Goal: Navigation & Orientation: Find specific page/section

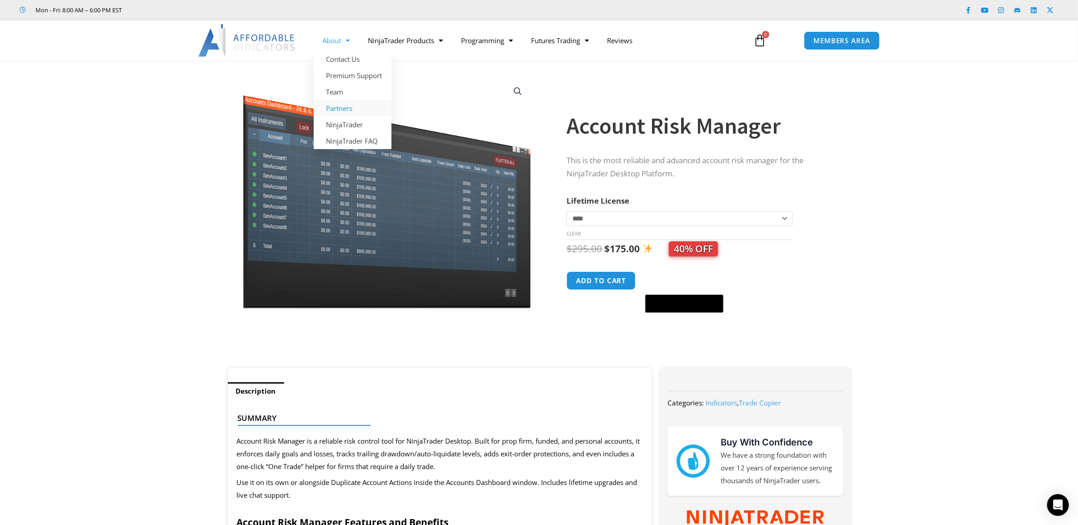
click at [349, 105] on link "Partners" at bounding box center [353, 108] width 78 height 16
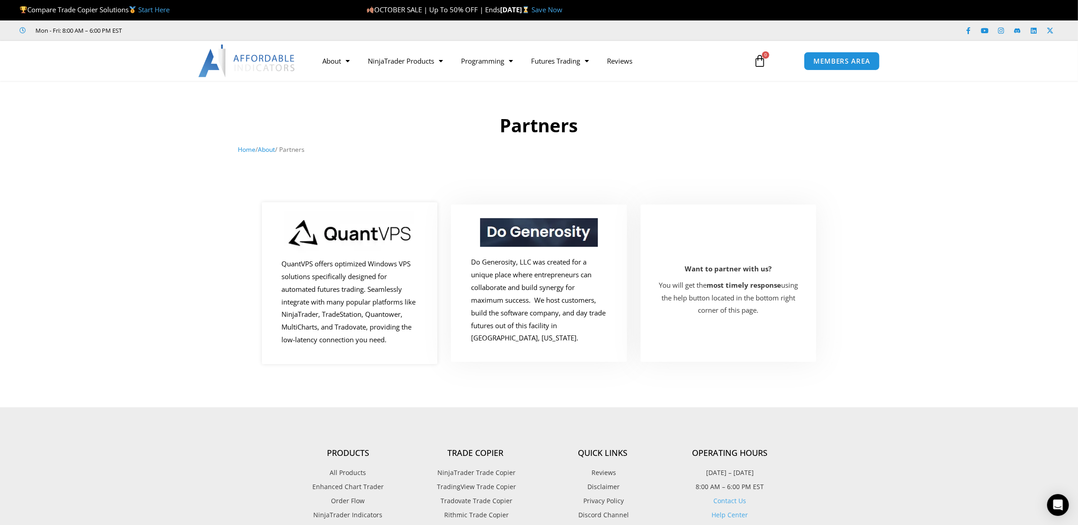
click at [361, 232] on img at bounding box center [350, 234] width 130 height 46
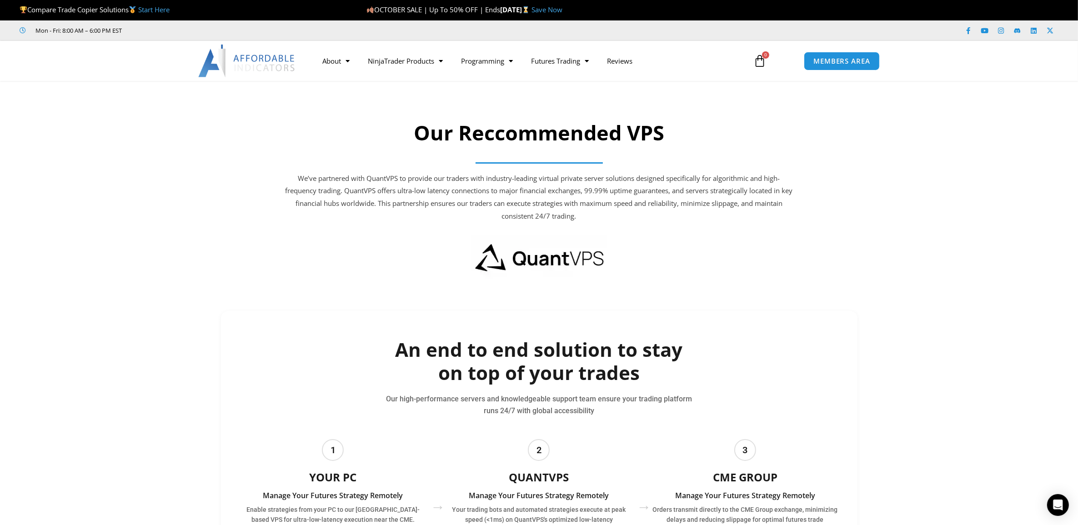
click at [263, 59] on img at bounding box center [247, 61] width 98 height 33
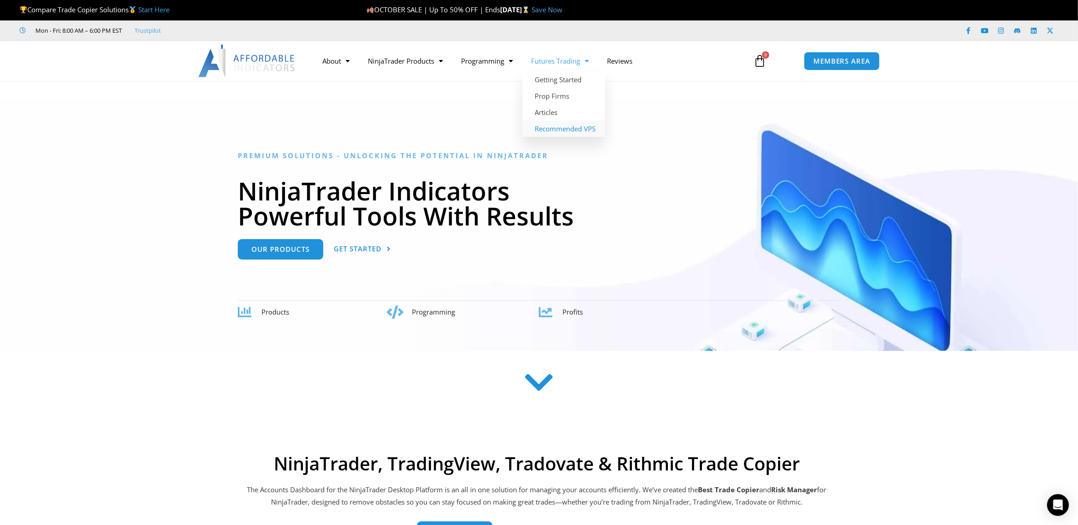
click at [577, 128] on link "Recommended VPS" at bounding box center [564, 129] width 83 height 16
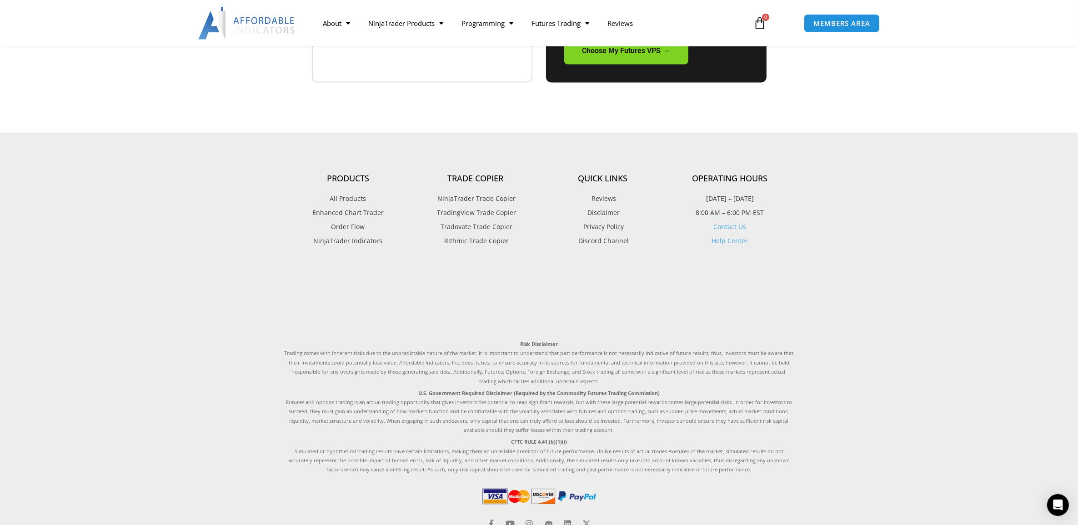
scroll to position [1867, 0]
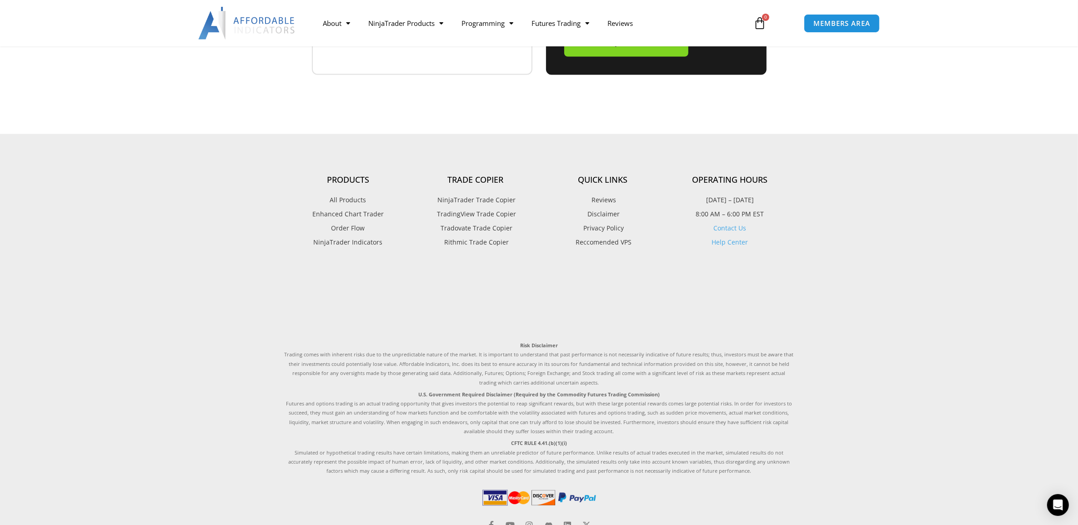
click at [613, 236] on span "Reccomended VPS" at bounding box center [603, 242] width 58 height 12
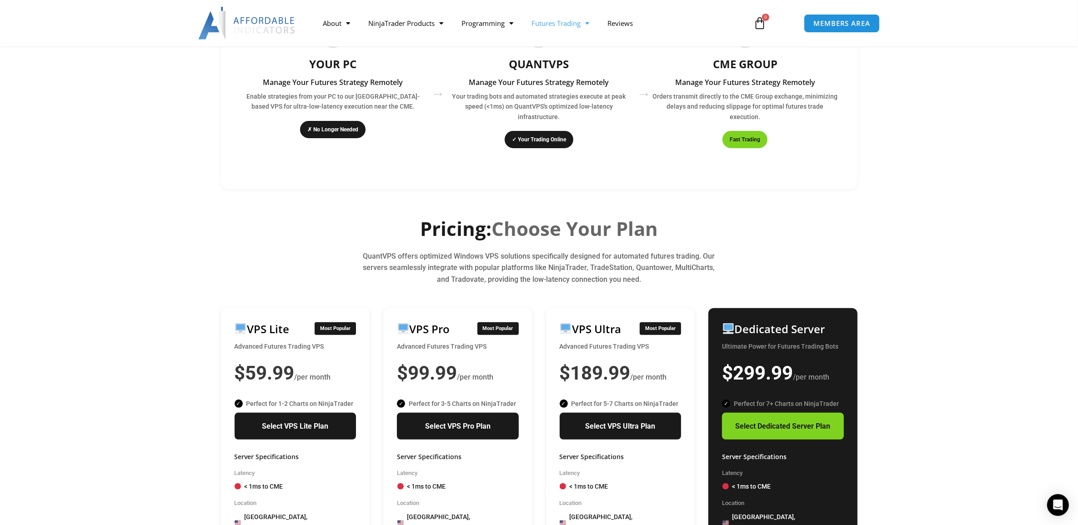
scroll to position [57, 0]
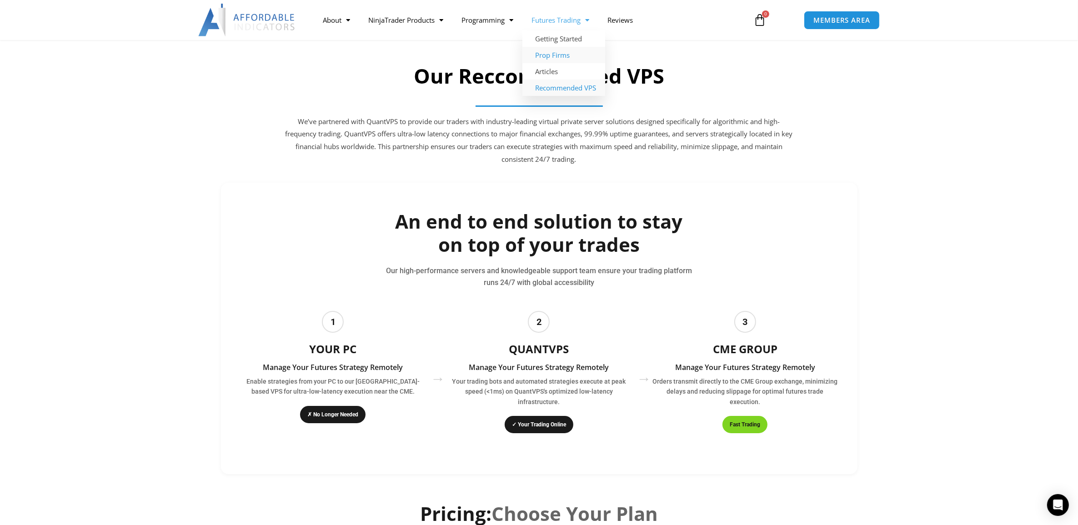
click at [576, 55] on link "Prop Firms" at bounding box center [564, 55] width 83 height 16
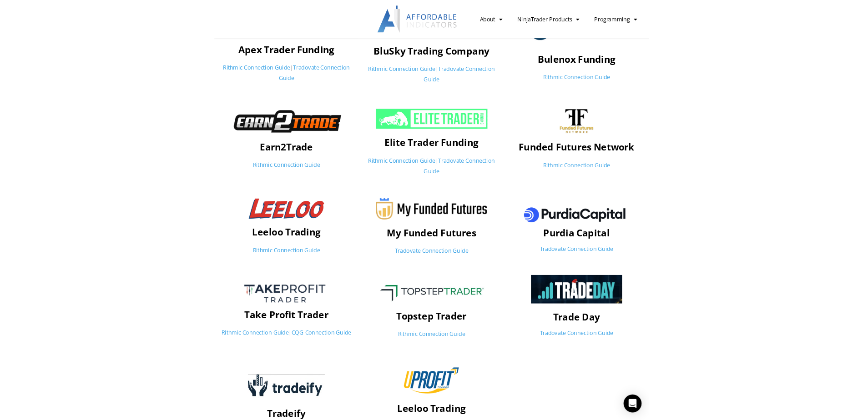
scroll to position [216, 0]
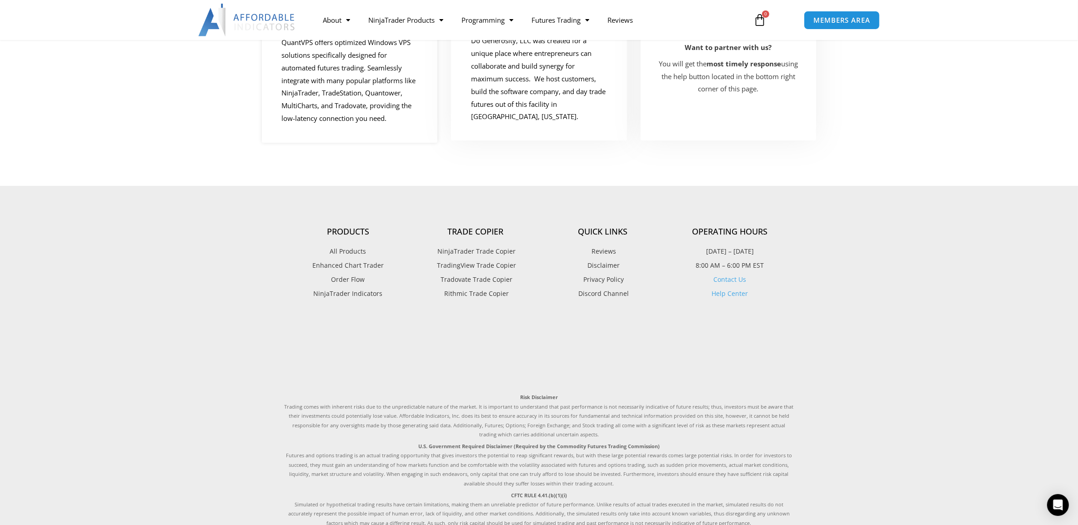
scroll to position [41, 0]
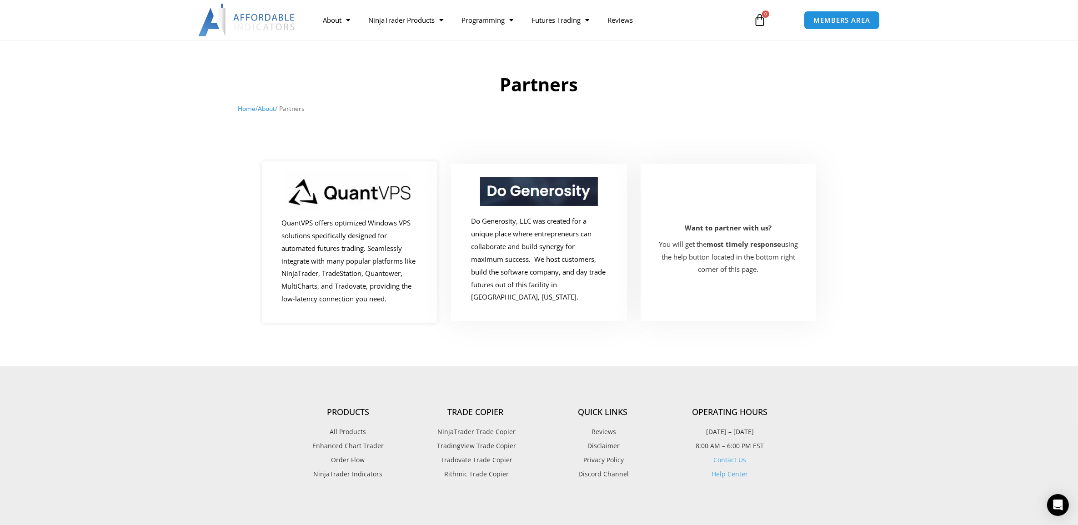
click at [353, 208] on img at bounding box center [350, 194] width 130 height 46
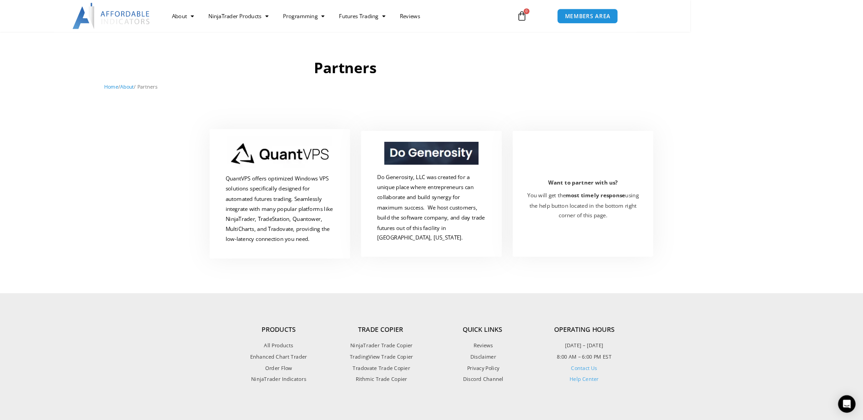
scroll to position [50, 0]
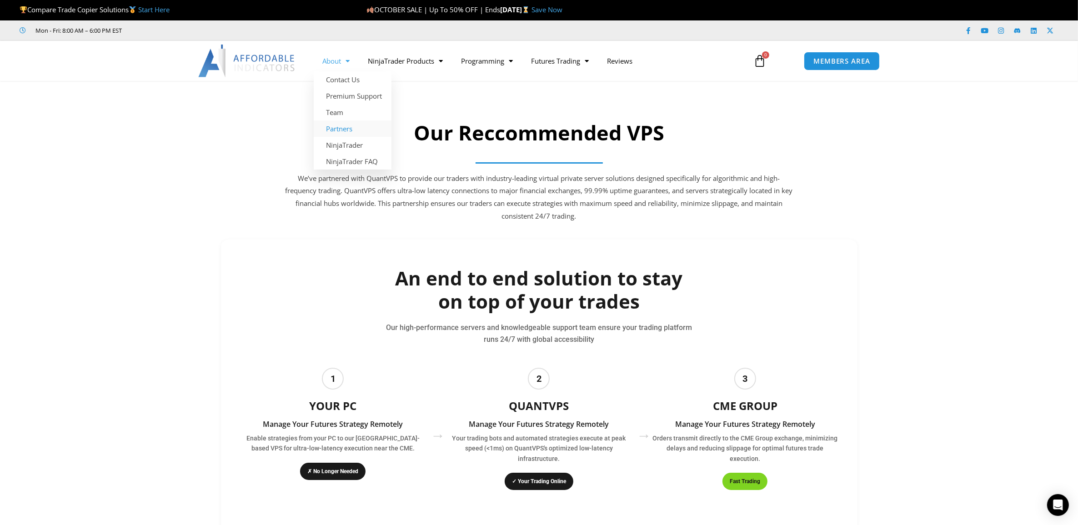
click at [353, 128] on link "Partners" at bounding box center [353, 129] width 78 height 16
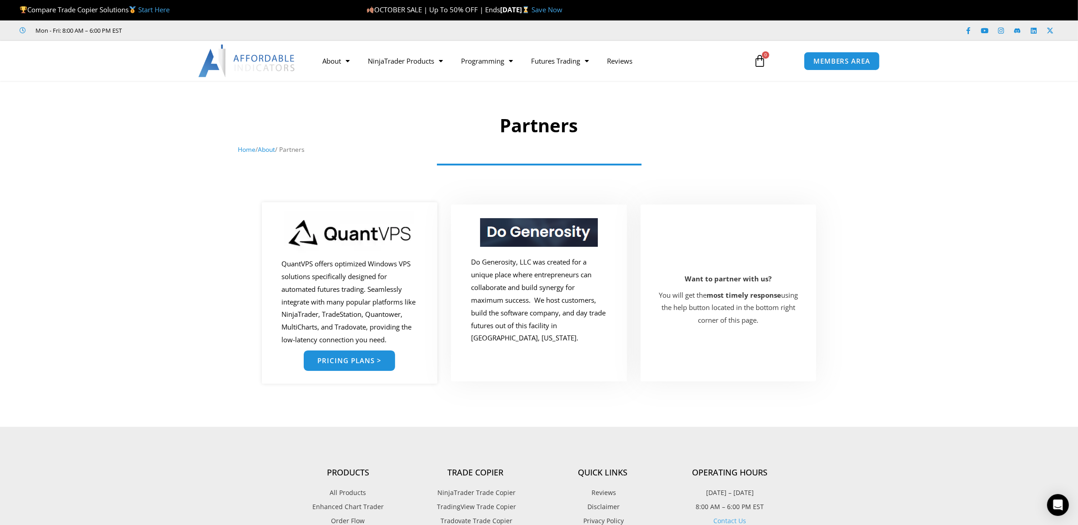
click at [362, 364] on span "Pricing Plans >" at bounding box center [349, 360] width 64 height 7
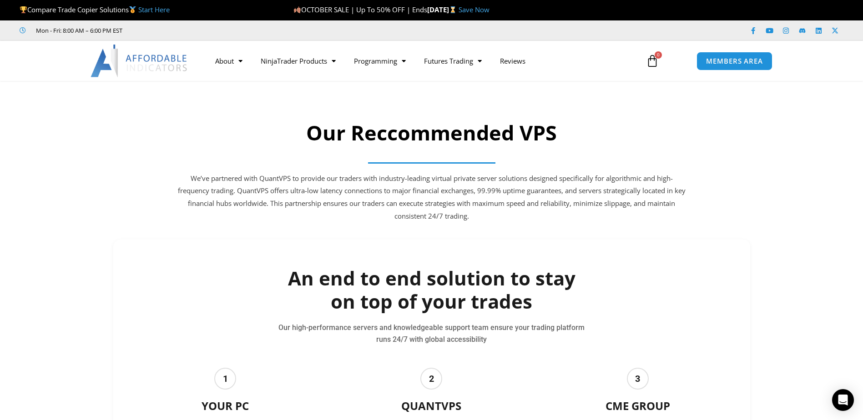
click at [451, 127] on h2 "Our Reccommended VPS" at bounding box center [431, 133] width 509 height 27
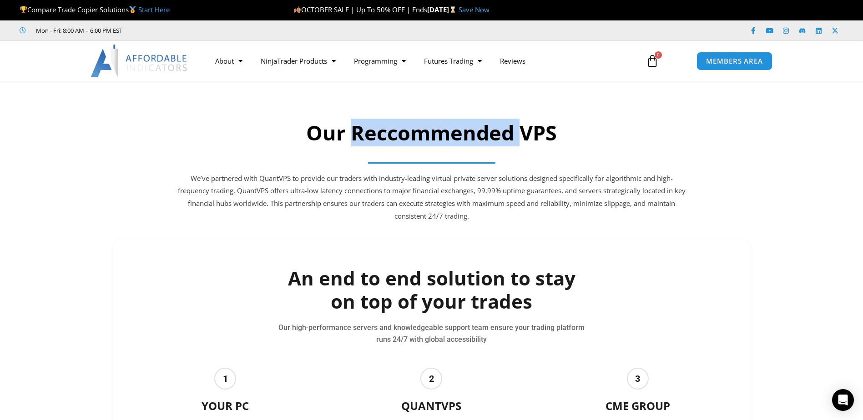
click at [451, 127] on h2 "Our Reccommended VPS" at bounding box center [431, 133] width 509 height 27
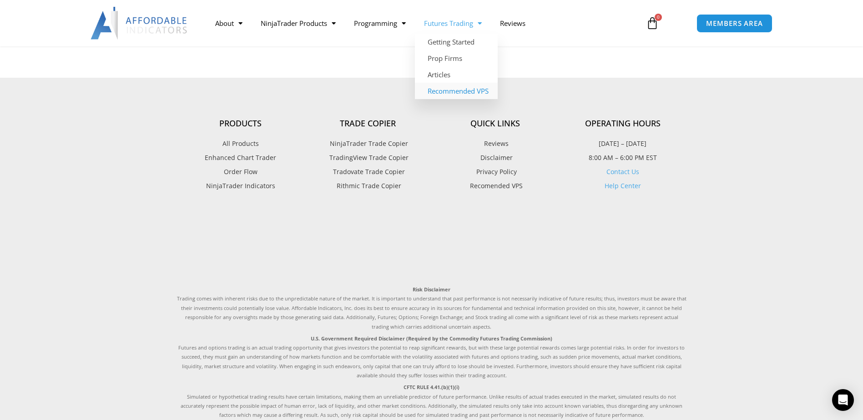
scroll to position [1972, 0]
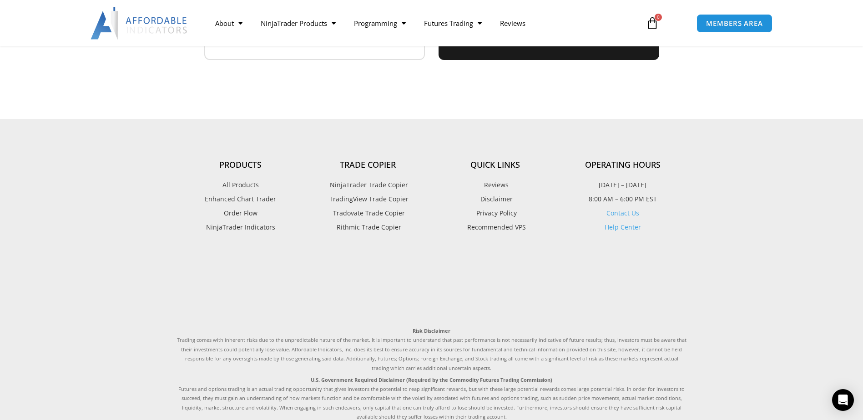
scroll to position [1881, 0]
click at [499, 208] on span "Privacy Policy" at bounding box center [495, 214] width 43 height 12
click at [497, 222] on span "Recommended VPS" at bounding box center [495, 228] width 61 height 12
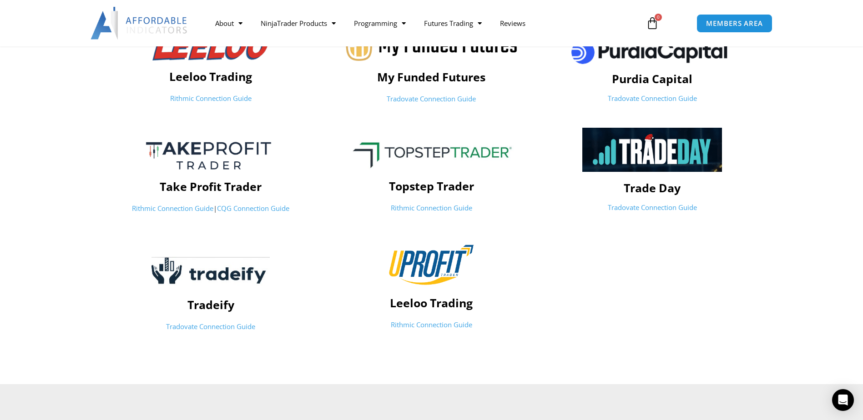
scroll to position [157, 0]
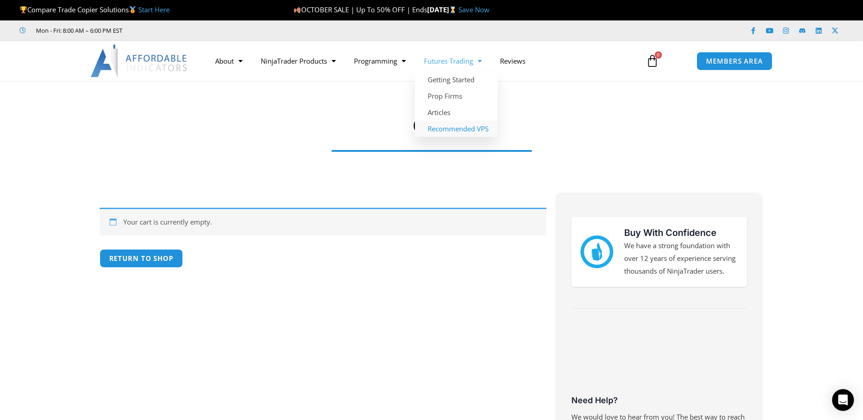
click at [467, 123] on link "Recommended VPS" at bounding box center [456, 129] width 83 height 16
